Goal: Use online tool/utility

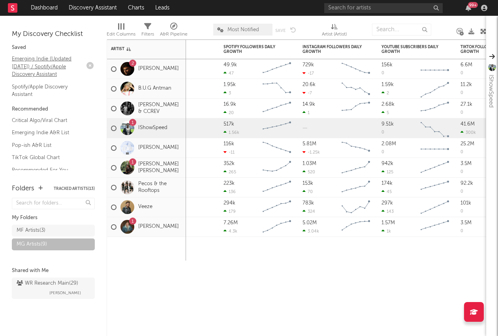
click at [36, 66] on link "Emerging Indie (Updated [DATE]) / Spotify/Apple Discovery Assistant" at bounding box center [49, 67] width 75 height 24
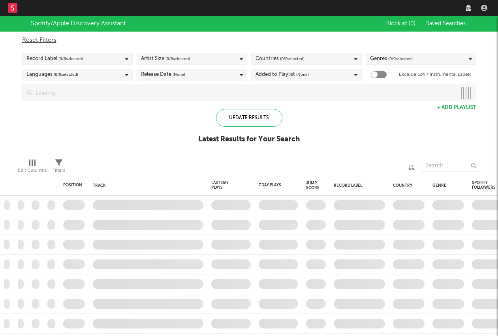
checkbox input "true"
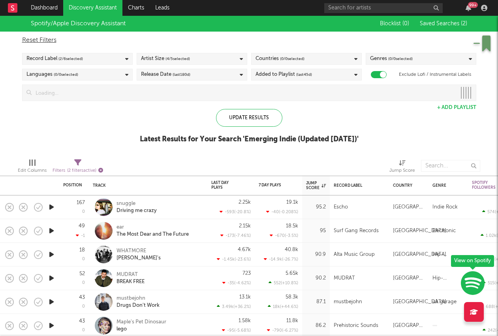
click at [100, 169] on icon "button" at bounding box center [100, 170] width 5 height 5
